Goal: Feedback & Contribution: Submit feedback/report problem

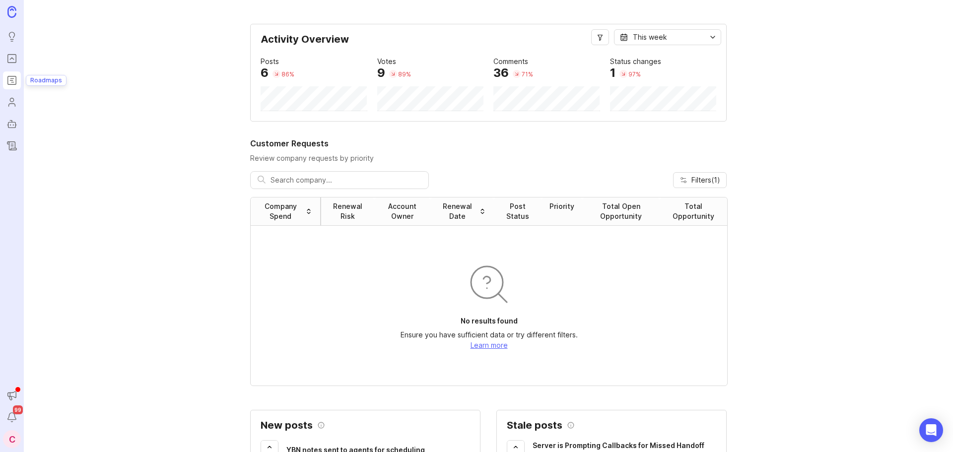
click at [11, 80] on icon "Roadmaps" at bounding box center [11, 80] width 2 height 0
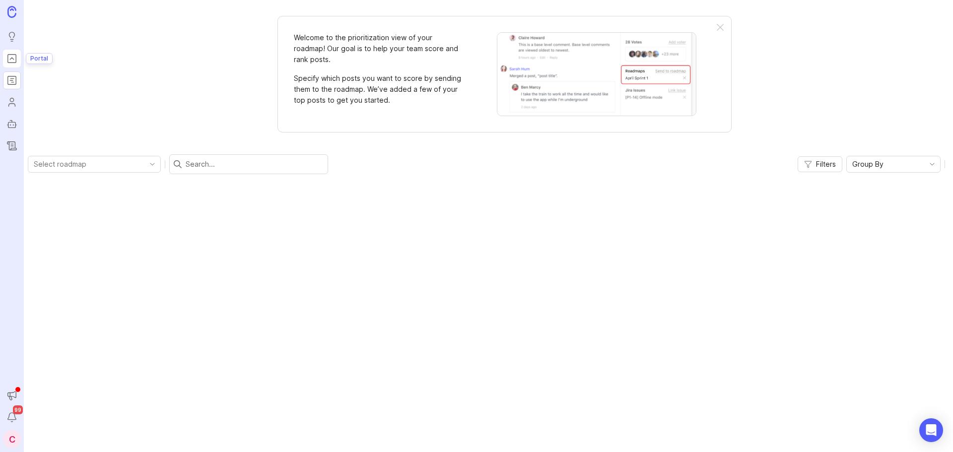
click at [17, 54] on link "Portal" at bounding box center [12, 59] width 18 height 18
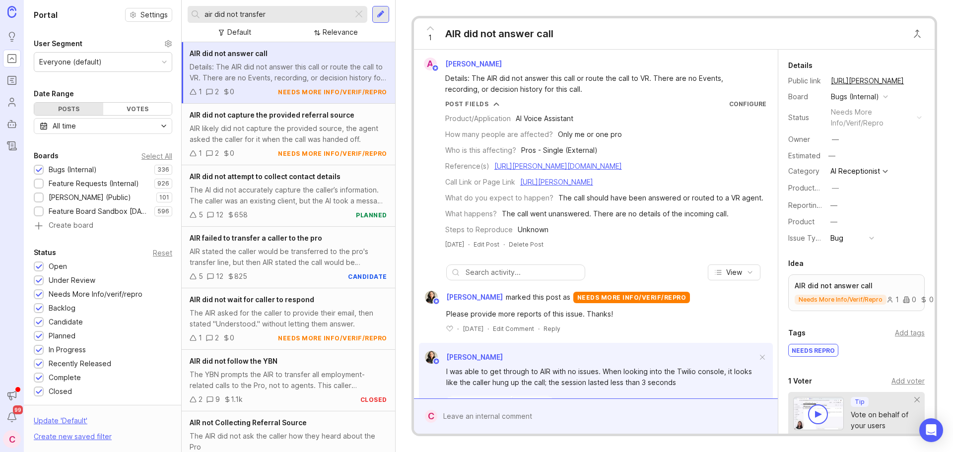
click at [326, 15] on input "air did not transfer" at bounding box center [276, 14] width 144 height 11
type input "air misspelled callers name and email"
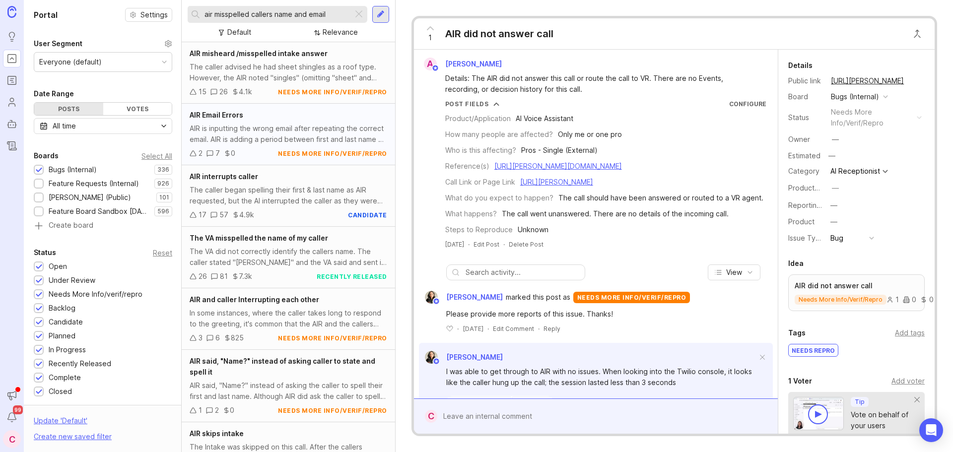
click at [322, 131] on div "AIR is inputting the wrong email after repeating the correct email. AIR is addi…" at bounding box center [288, 134] width 197 height 22
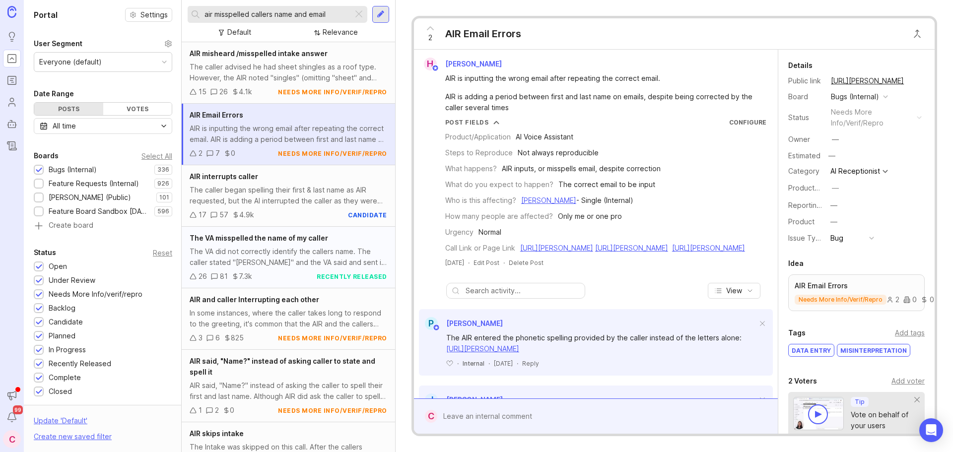
click at [279, 256] on div "The VA did not correctly identify the callers name. The caller stated "[PERSON_…" at bounding box center [288, 257] width 197 height 22
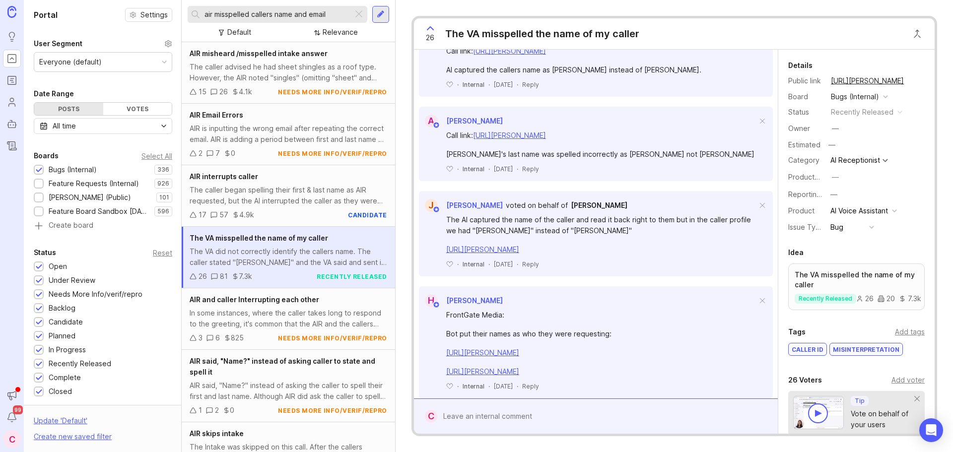
scroll to position [546, 0]
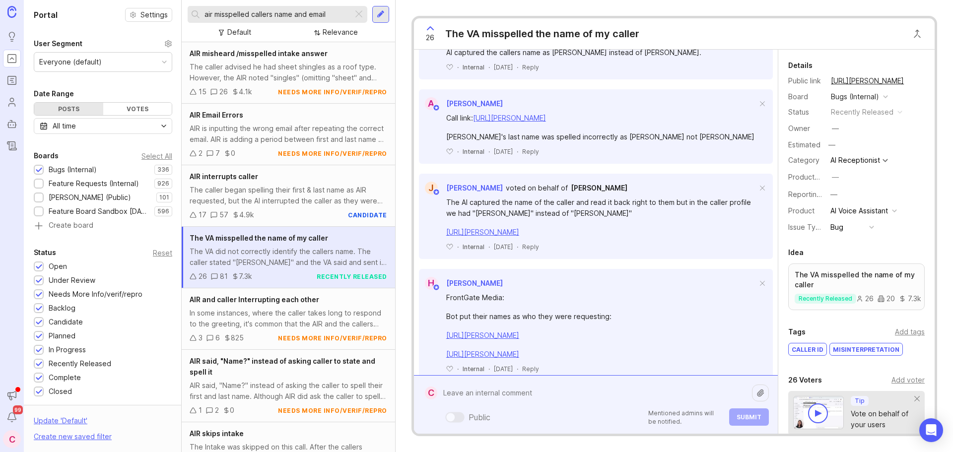
click at [492, 424] on div "Public Mentioned admins will be notified. Submit" at bounding box center [602, 405] width 331 height 42
type textarea "Call:"
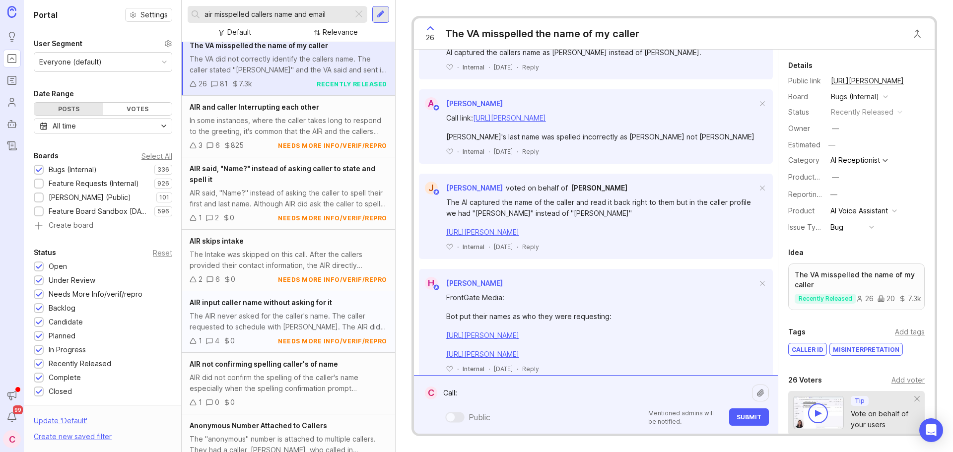
scroll to position [198, 0]
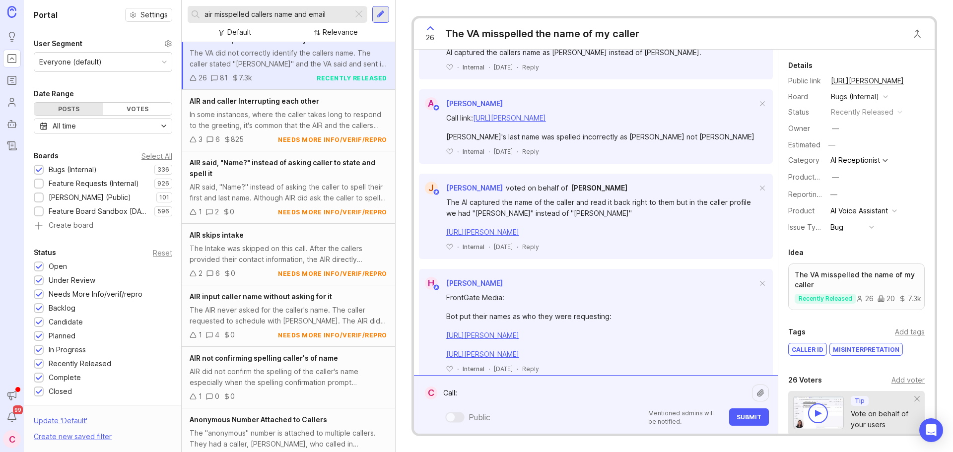
drag, startPoint x: 489, startPoint y: 393, endPoint x: 439, endPoint y: 396, distance: 50.2
click at [439, 396] on textarea "Call:" at bounding box center [594, 393] width 315 height 19
click at [321, 372] on div "AIR did not confirm the spelling of the caller's name especially when the spell…" at bounding box center [288, 377] width 197 height 22
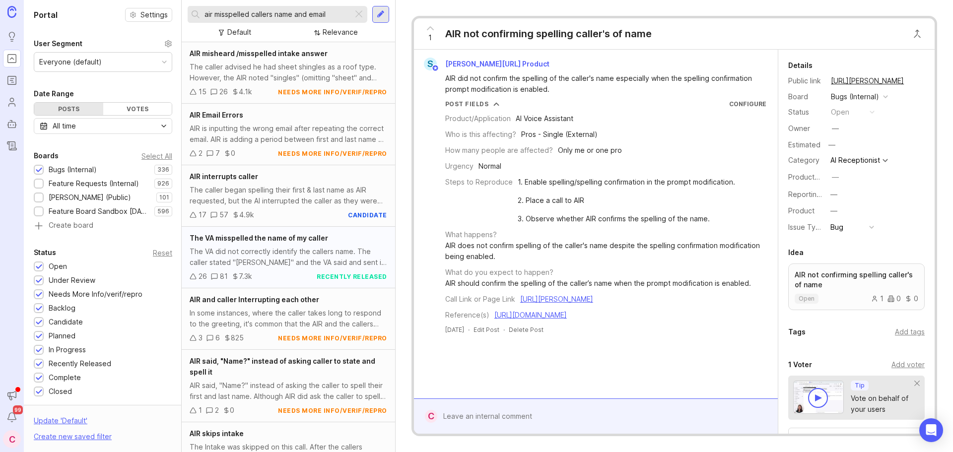
click at [292, 253] on div "The VA did not correctly identify the callers name. The caller stated "[PERSON_…" at bounding box center [288, 257] width 197 height 22
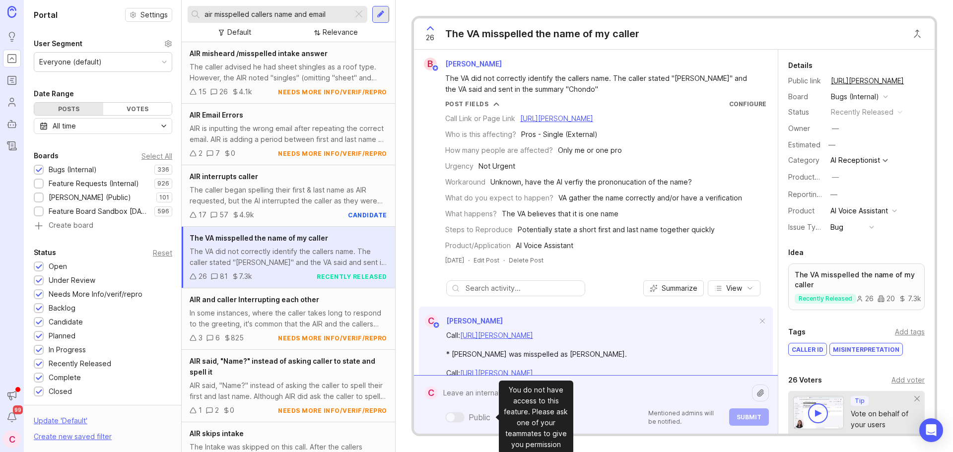
click at [479, 421] on div "Public Mentioned admins will be notified. Submit" at bounding box center [602, 405] width 331 height 42
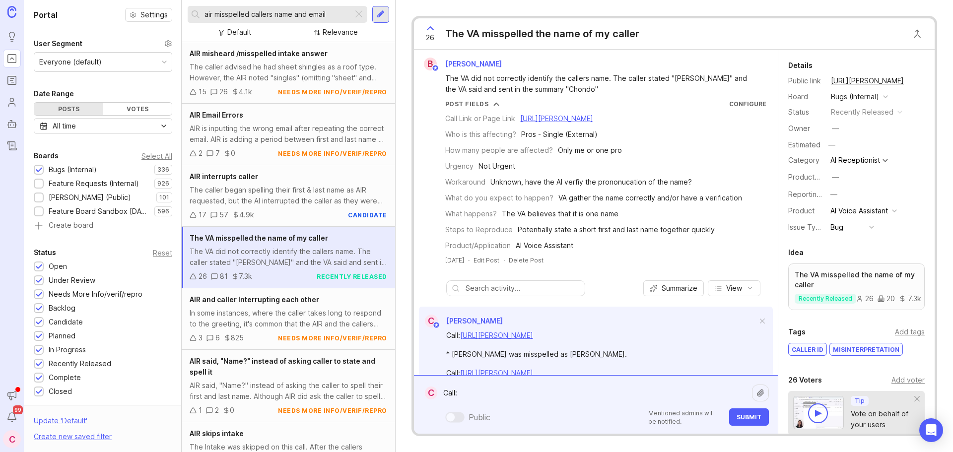
paste textarea "[URL][PERSON_NAME]"
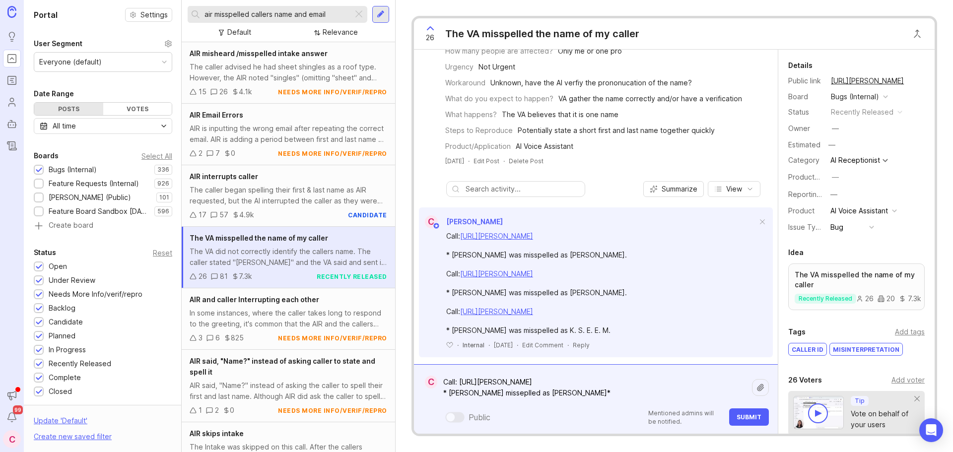
scroll to position [149, 0]
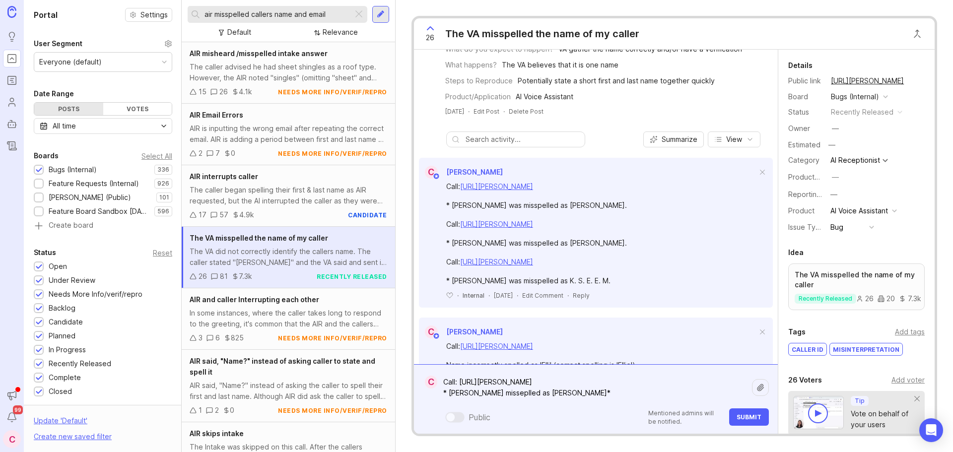
click at [483, 398] on textarea "Call: [URL][PERSON_NAME] * [PERSON_NAME] misseplled as [PERSON_NAME]*" at bounding box center [594, 388] width 315 height 30
click at [599, 390] on textarea "Call: [URL][PERSON_NAME] * [PERSON_NAME] was misseplled as [PERSON_NAME]*" at bounding box center [594, 388] width 315 height 30
type textarea "Call: [URL][PERSON_NAME] * [PERSON_NAME] was misseplled as [PERSON_NAME]."
click at [753, 417] on span "Submit" at bounding box center [748, 416] width 25 height 7
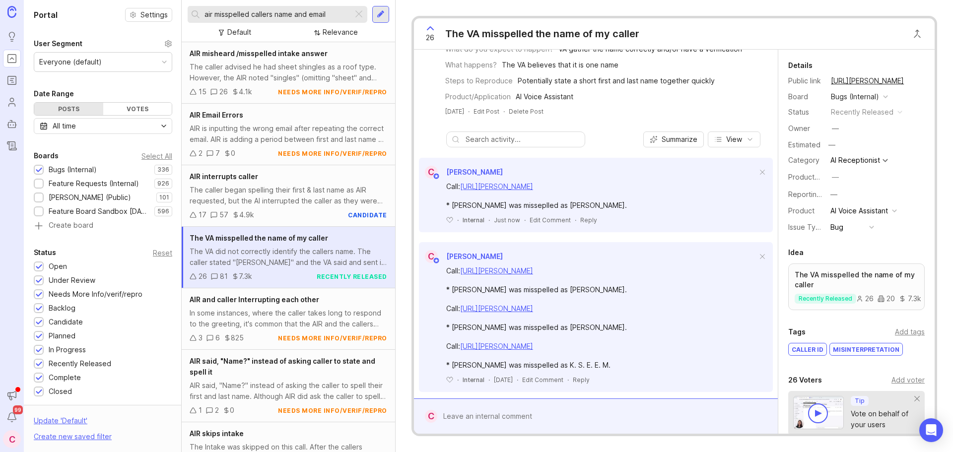
click at [309, 13] on input "air misspelled callers name and email" at bounding box center [276, 14] width 144 height 11
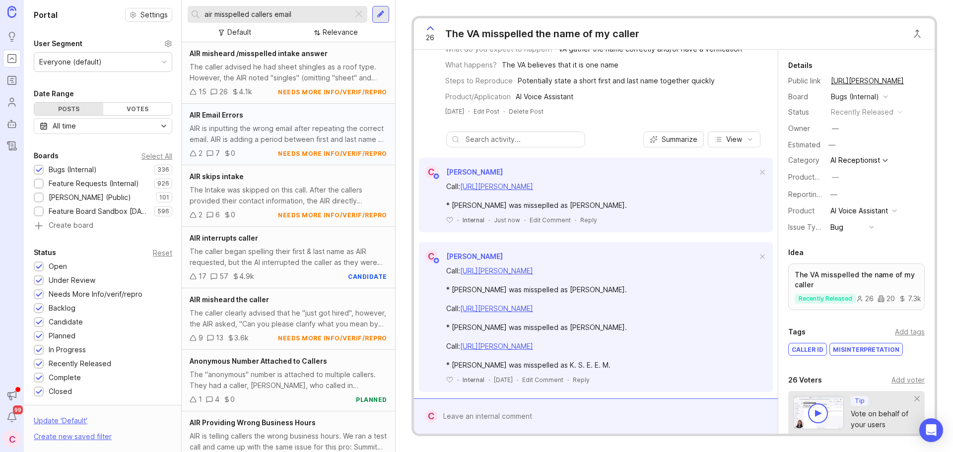
type input "air misspelled callers email"
click at [282, 140] on div "AIR is inputting the wrong email after repeating the correct email. AIR is addi…" at bounding box center [288, 134] width 197 height 22
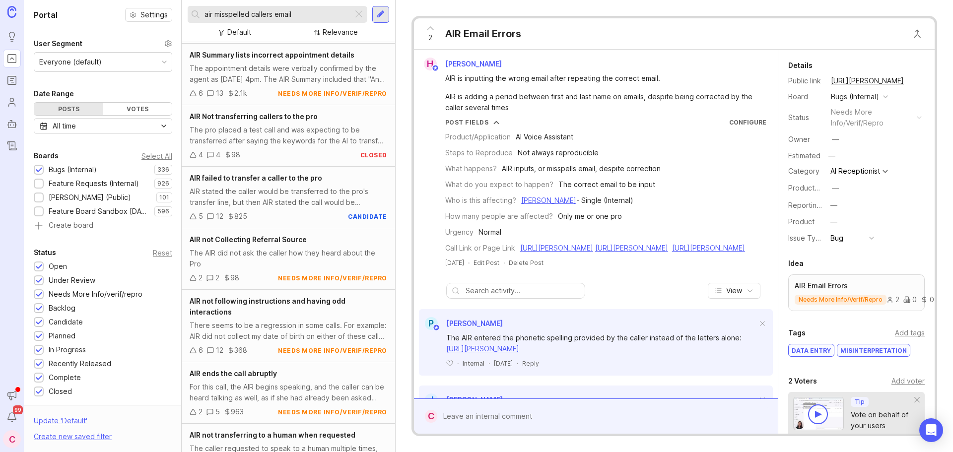
scroll to position [659, 0]
